Goal: Transaction & Acquisition: Purchase product/service

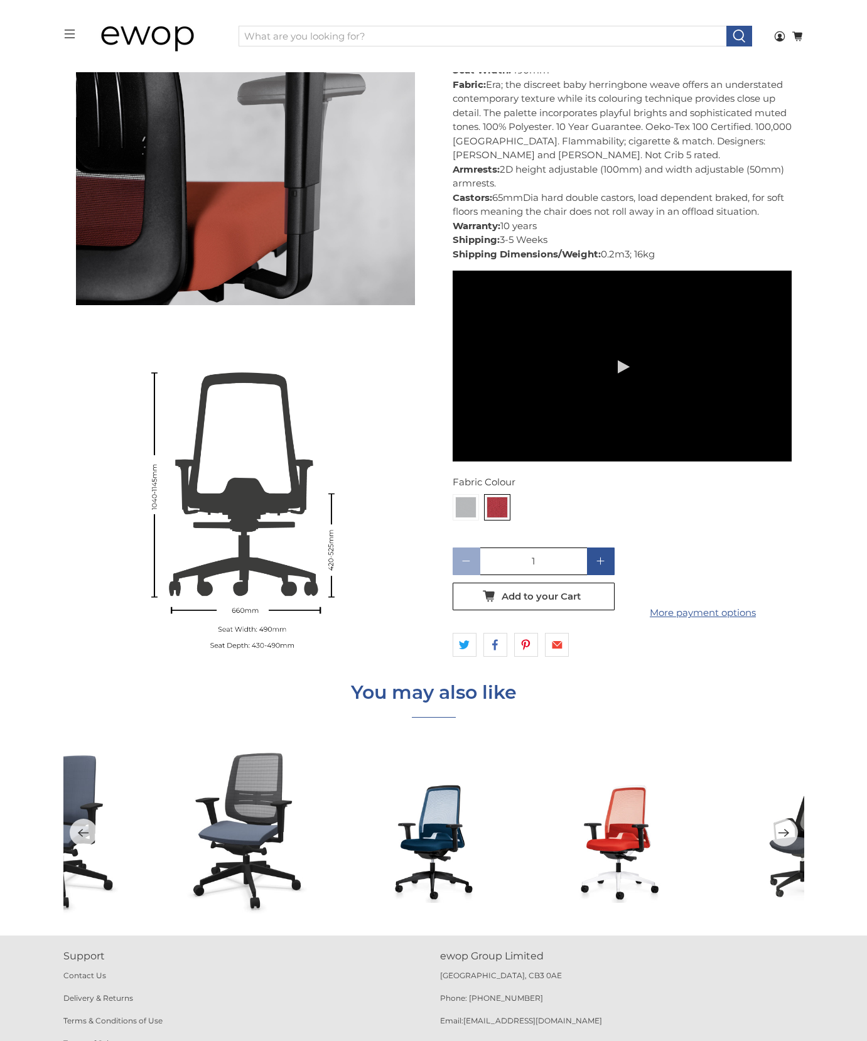
scroll to position [2043, 0]
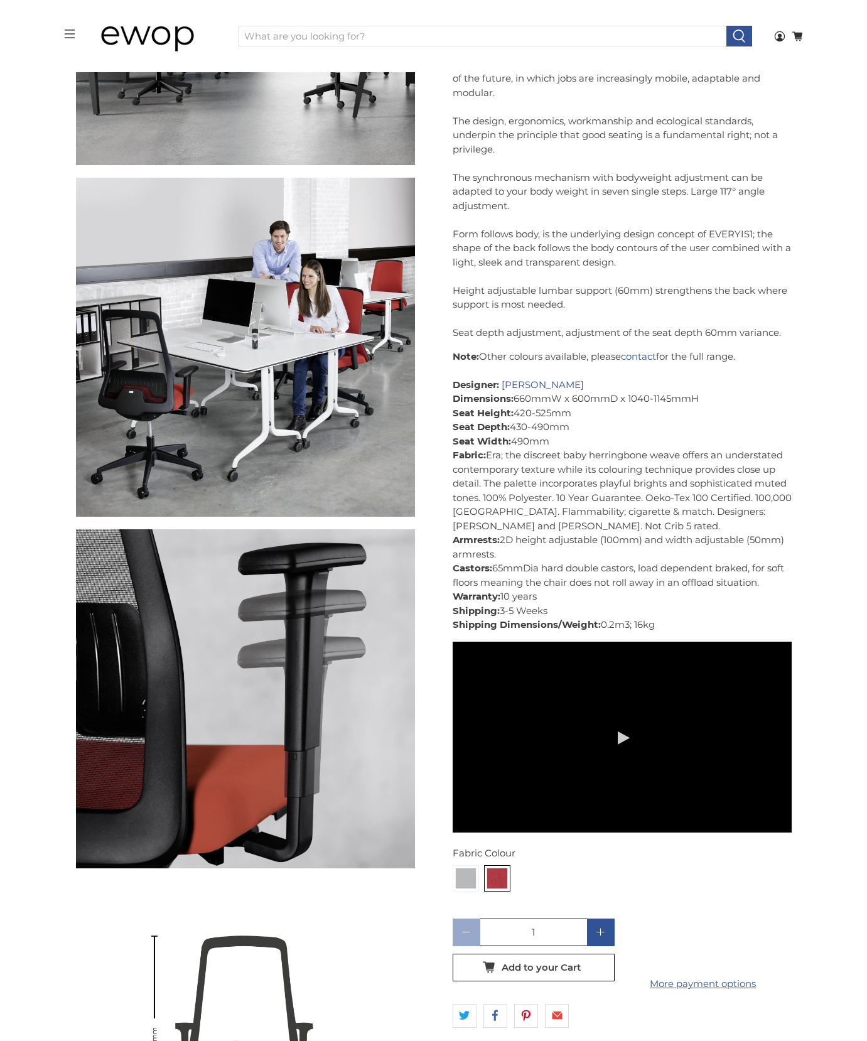
scroll to position [1467, 0]
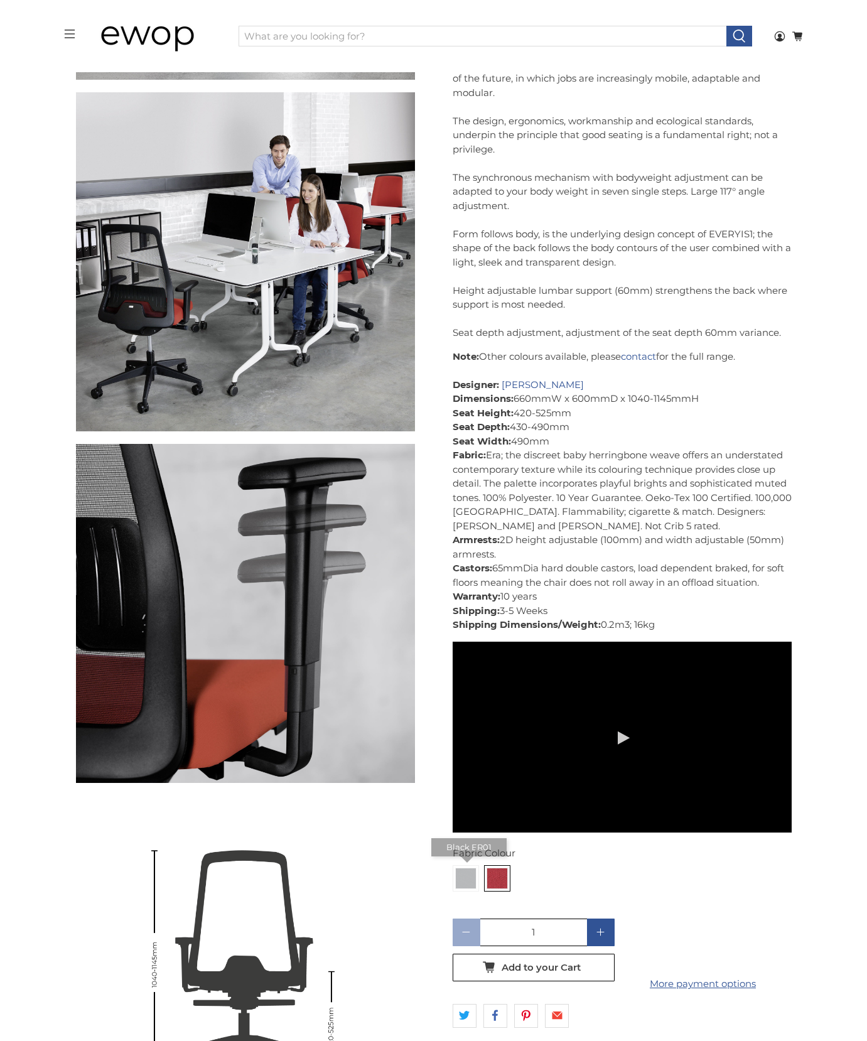
click at [461, 889] on div "Black ER01" at bounding box center [466, 879] width 26 height 26
